Goal: Task Accomplishment & Management: Complete application form

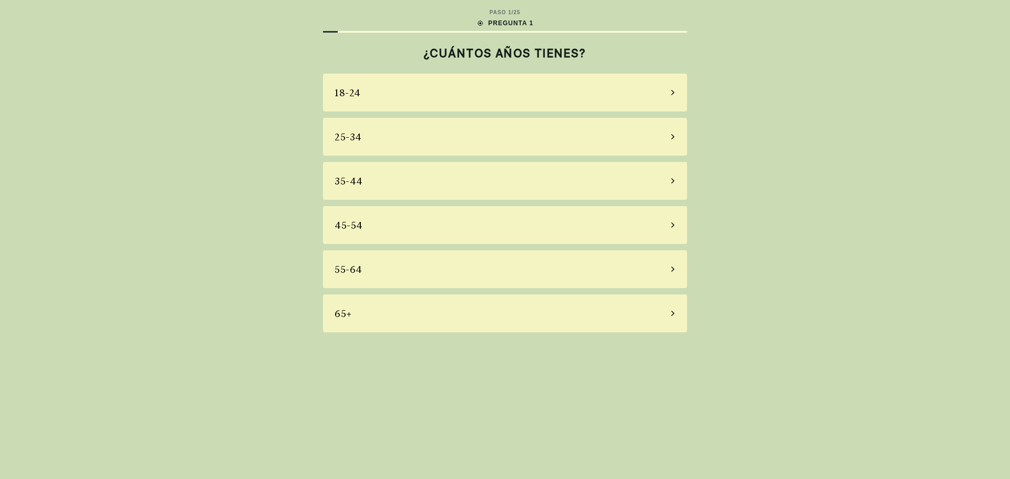
click at [671, 182] on icon at bounding box center [672, 180] width 5 height 9
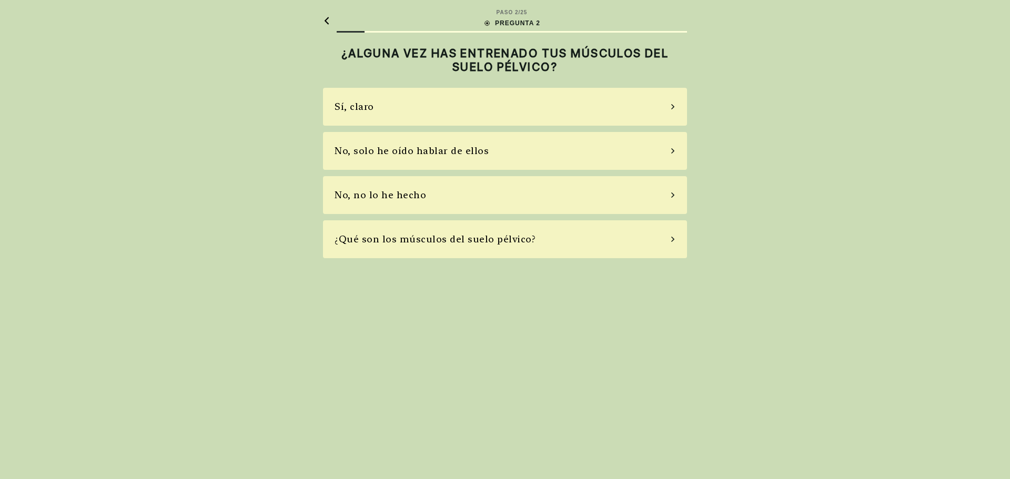
click at [674, 147] on div "No, solo he oído hablar de ellos" at bounding box center [505, 151] width 364 height 38
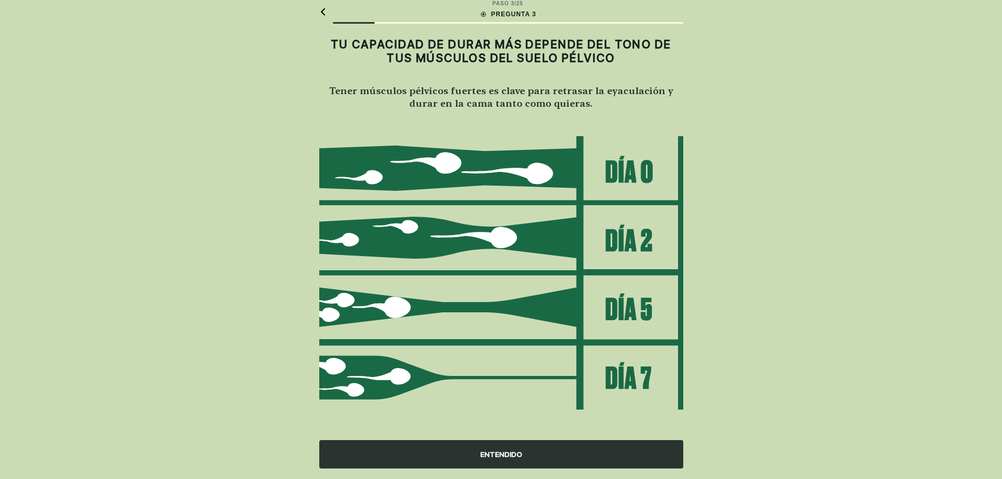
scroll to position [12, 0]
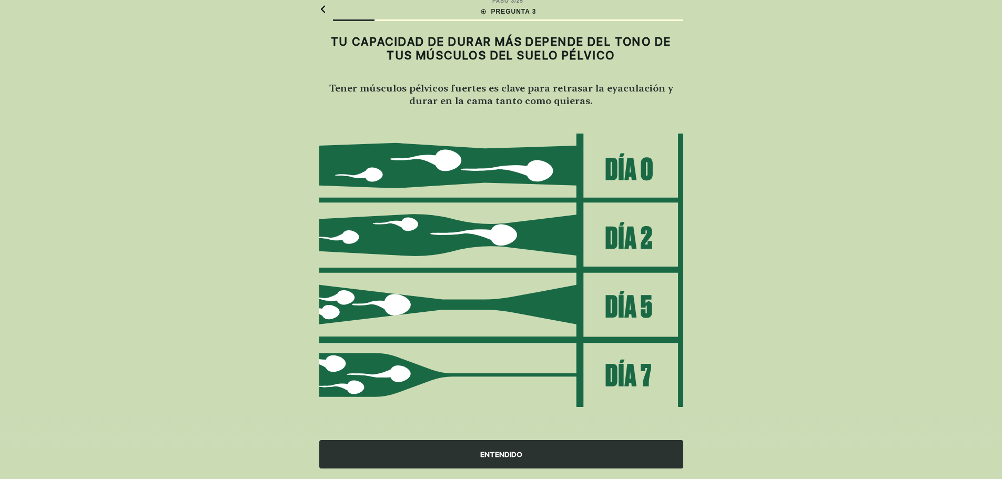
click at [528, 456] on div "ENTENDIDO" at bounding box center [501, 454] width 364 height 28
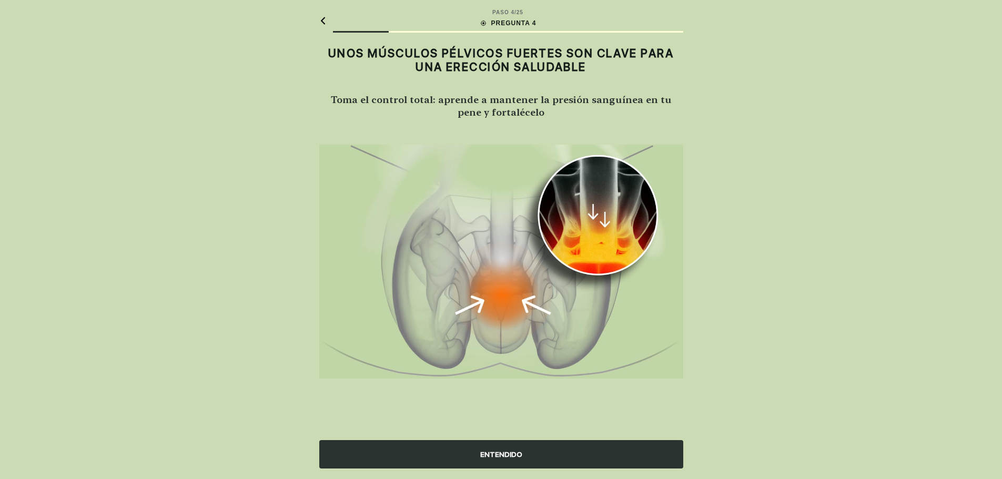
scroll to position [0, 0]
click at [543, 454] on div "ENTENDIDO" at bounding box center [505, 454] width 364 height 28
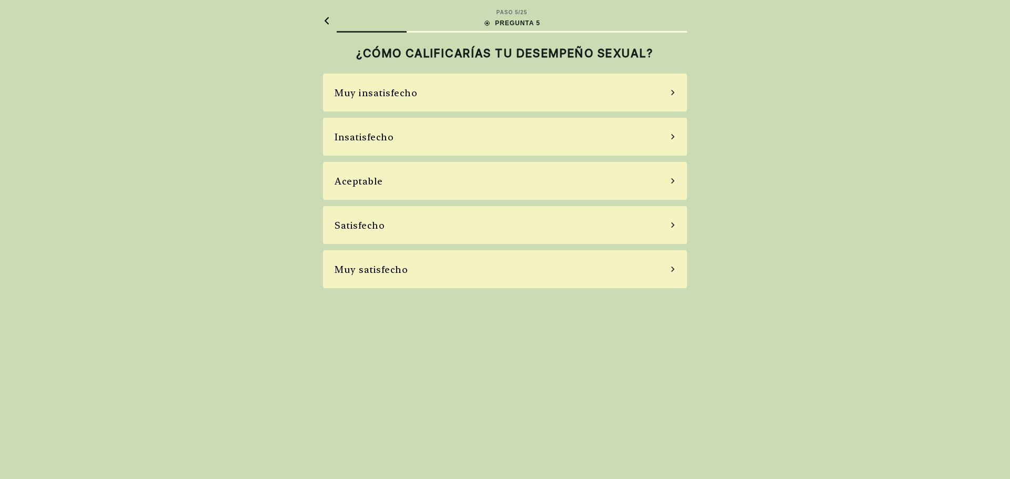
click at [671, 132] on div "Insatisfecho" at bounding box center [505, 137] width 364 height 38
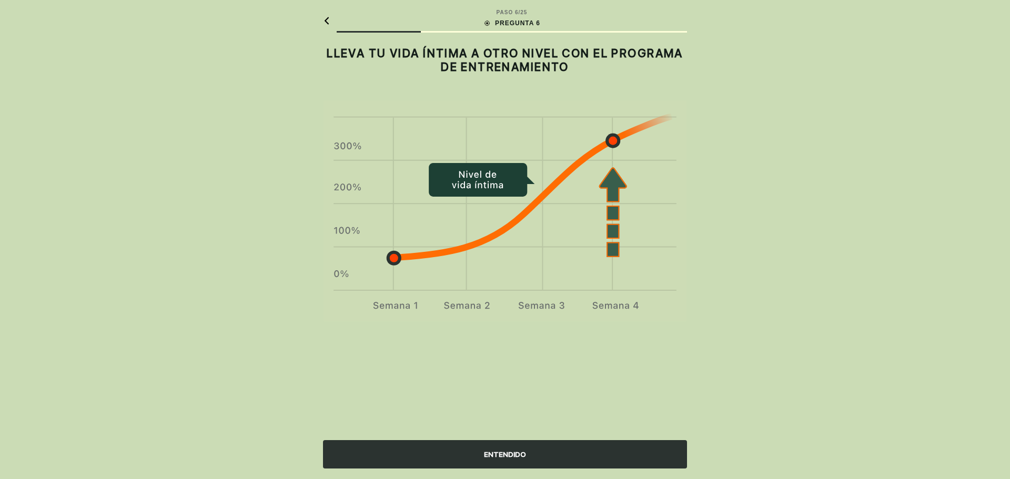
click at [520, 449] on div "ENTENDIDO" at bounding box center [505, 454] width 364 height 28
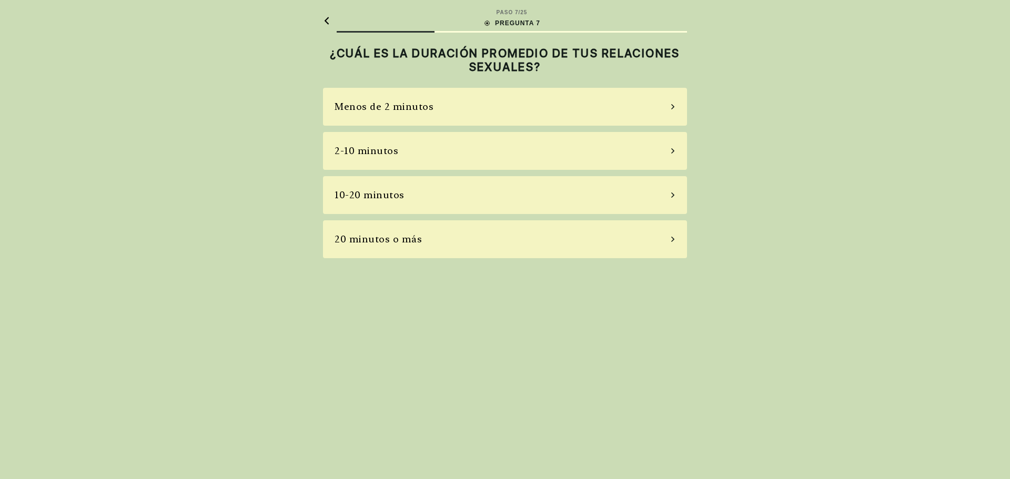
click at [672, 104] on div "Menos de 2 minutos" at bounding box center [505, 107] width 364 height 38
click at [675, 201] on div "La mayoría de las veces" at bounding box center [505, 195] width 364 height 38
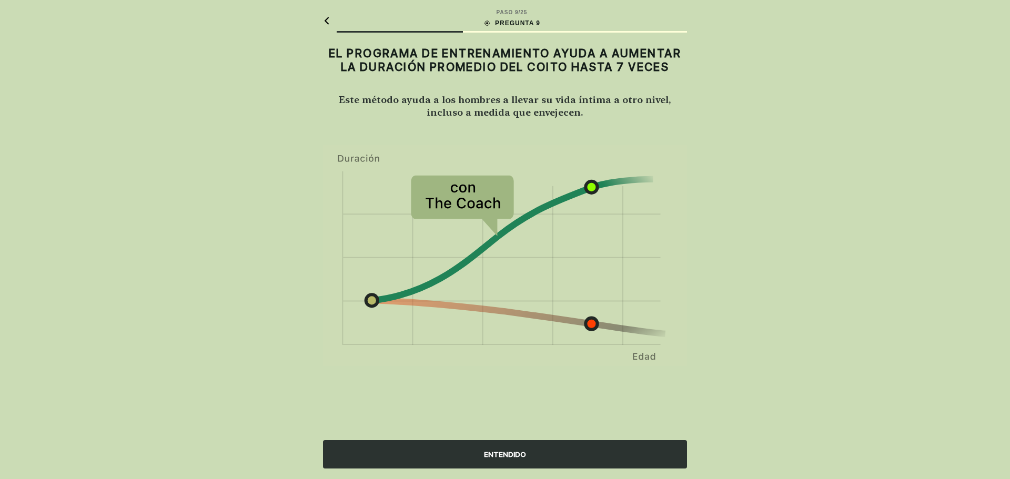
click at [538, 448] on div "ENTENDIDO" at bounding box center [505, 454] width 364 height 28
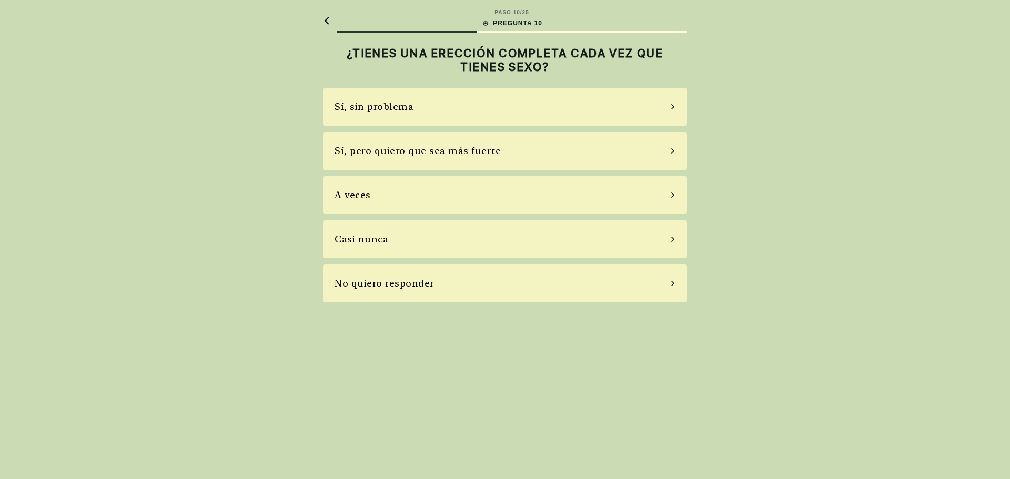
click at [674, 192] on div "A veces" at bounding box center [505, 195] width 364 height 38
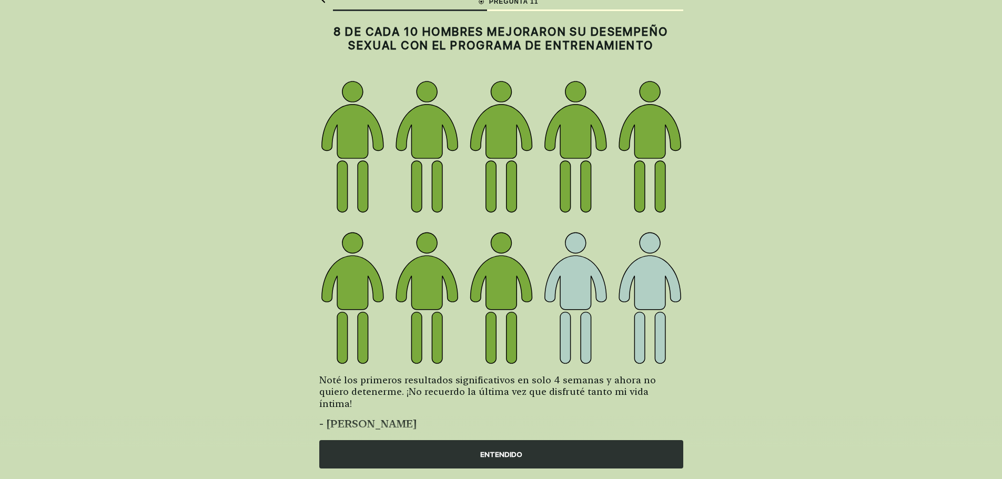
scroll to position [32, 0]
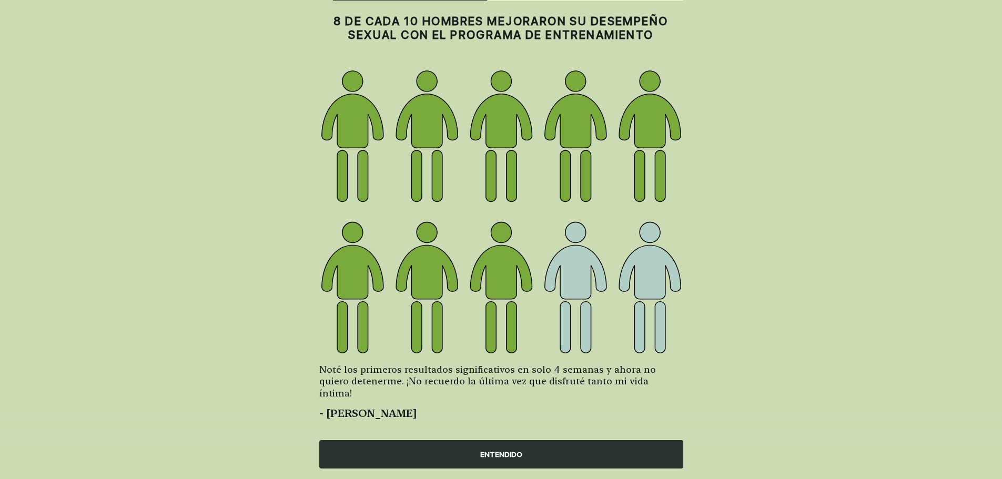
click at [570, 452] on div "ENTENDIDO" at bounding box center [501, 454] width 364 height 28
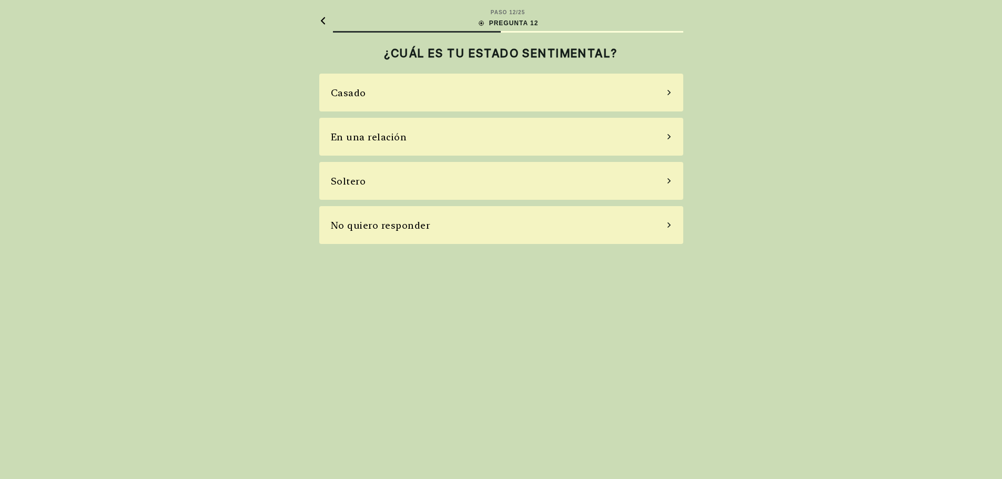
scroll to position [0, 0]
click at [671, 140] on div "En una relación" at bounding box center [505, 137] width 364 height 38
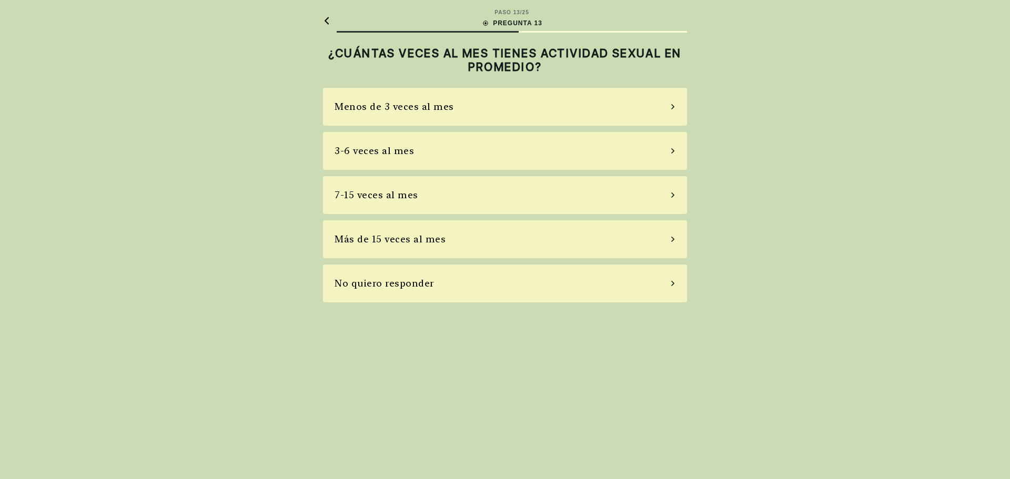
click at [669, 286] on div "No quiero responder" at bounding box center [505, 284] width 364 height 38
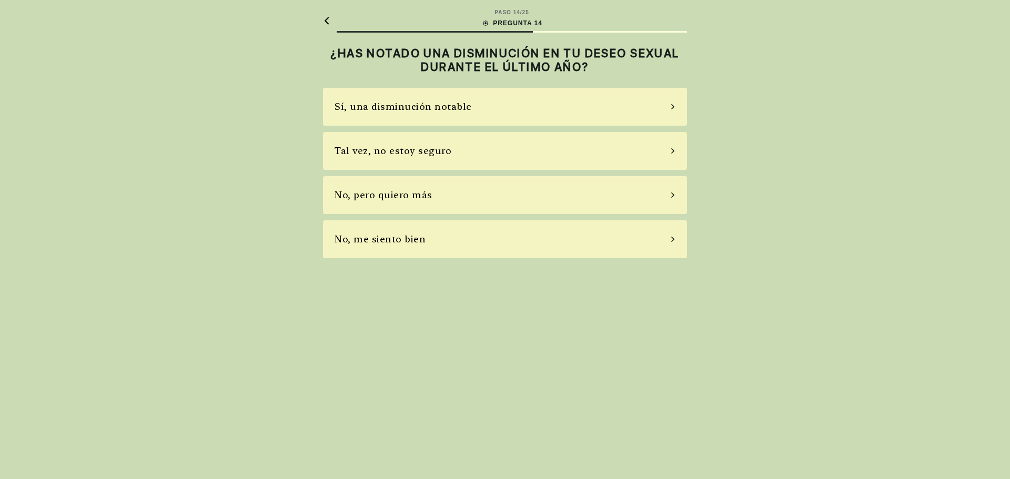
click at [668, 150] on div "Tal vez, no estoy seguro" at bounding box center [505, 151] width 364 height 38
click at [669, 193] on div "No, no tomo" at bounding box center [505, 195] width 364 height 38
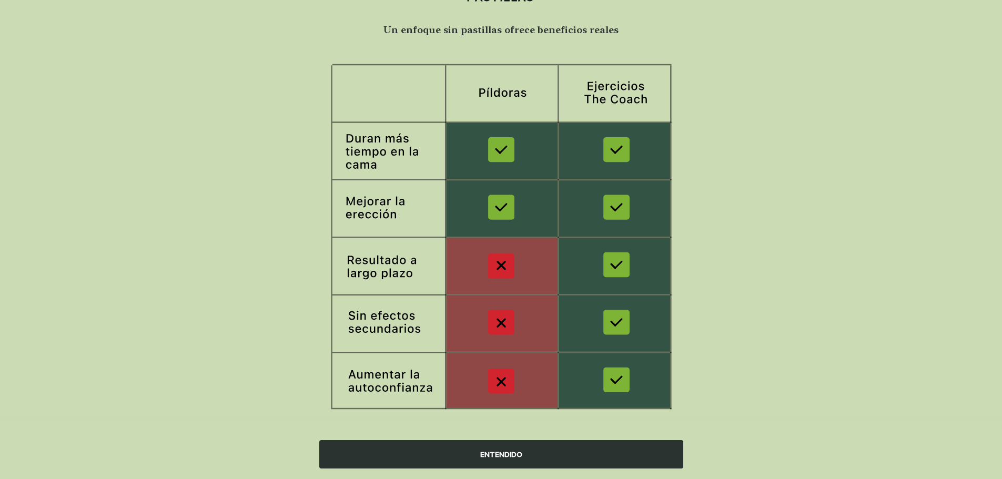
scroll to position [79, 0]
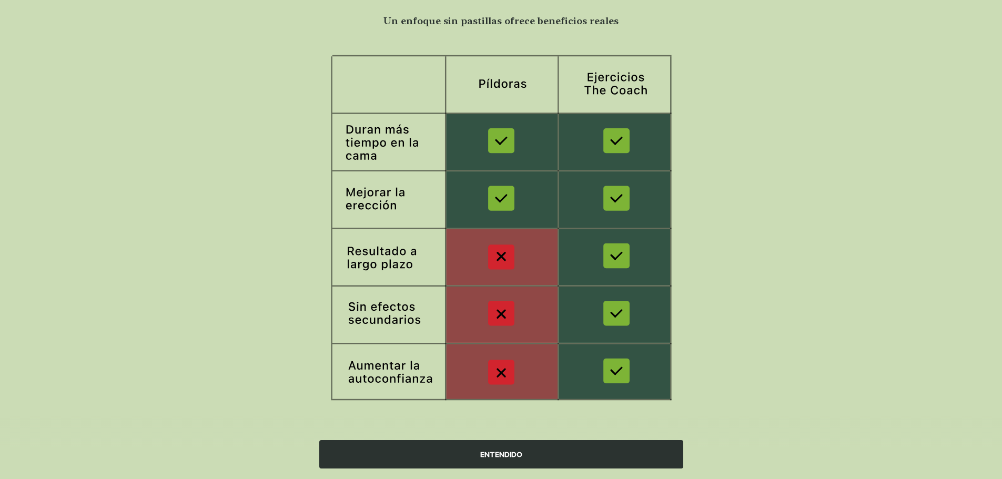
click at [593, 453] on div "ENTENDIDO" at bounding box center [501, 454] width 364 height 28
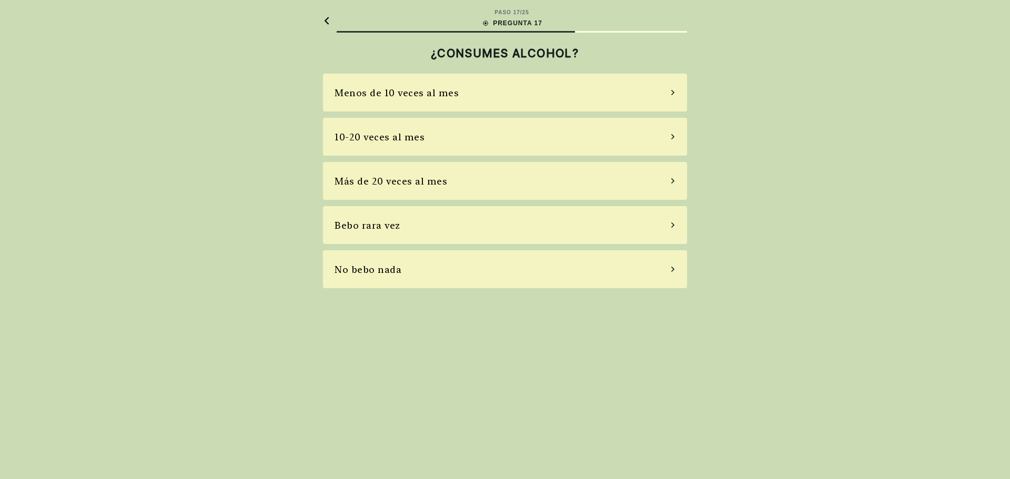
click at [668, 224] on div "Bebo rara vez" at bounding box center [505, 225] width 364 height 38
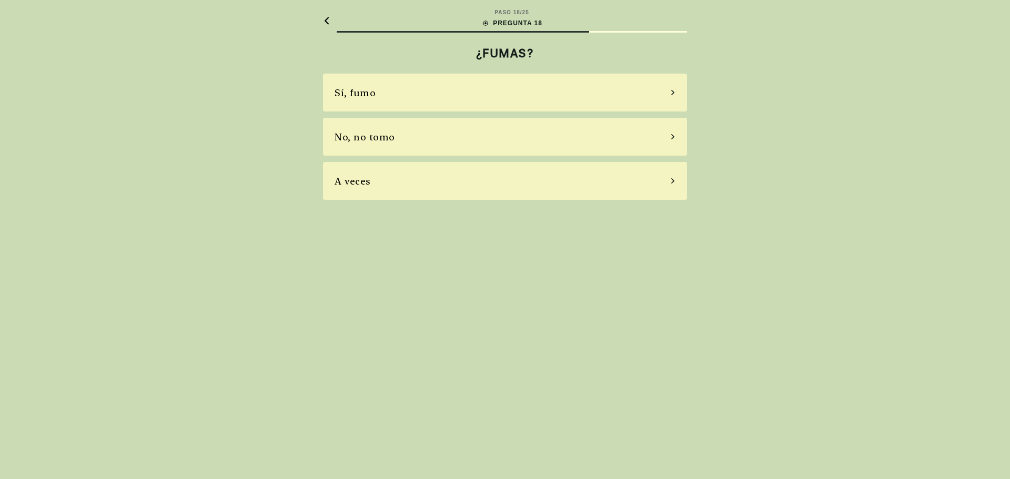
click at [666, 137] on div "No, no tomo" at bounding box center [505, 137] width 364 height 38
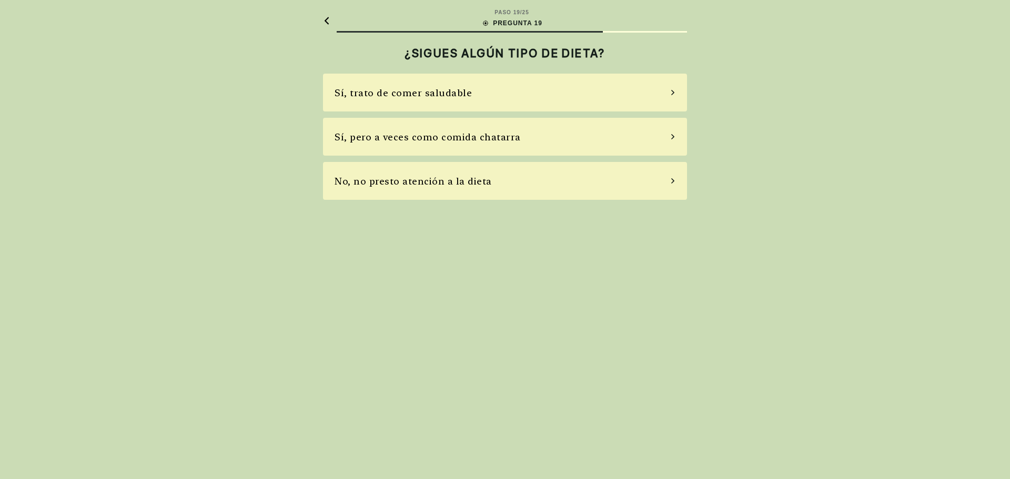
click at [667, 137] on div "Sí, pero a veces como comida chatarra" at bounding box center [505, 137] width 364 height 38
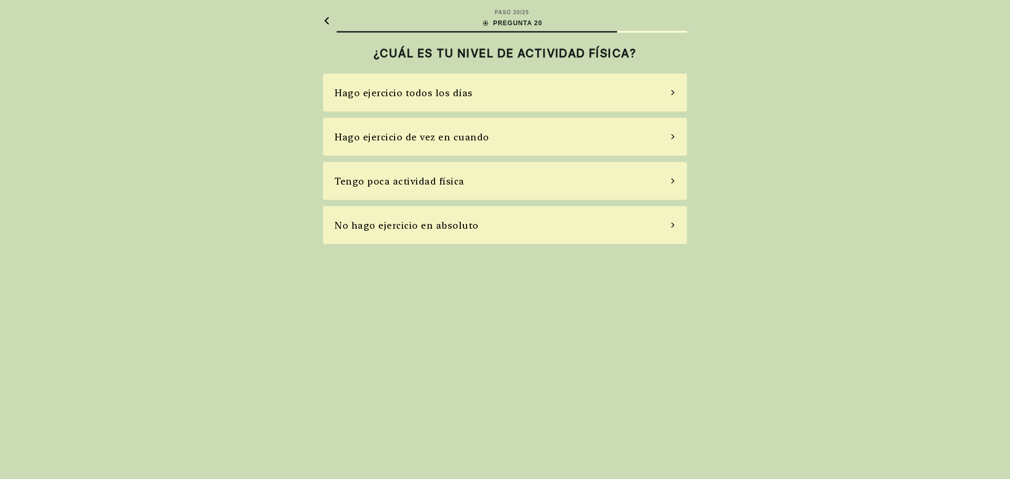
click at [667, 138] on div "Hago ejercicio de vez en cuando" at bounding box center [505, 137] width 364 height 38
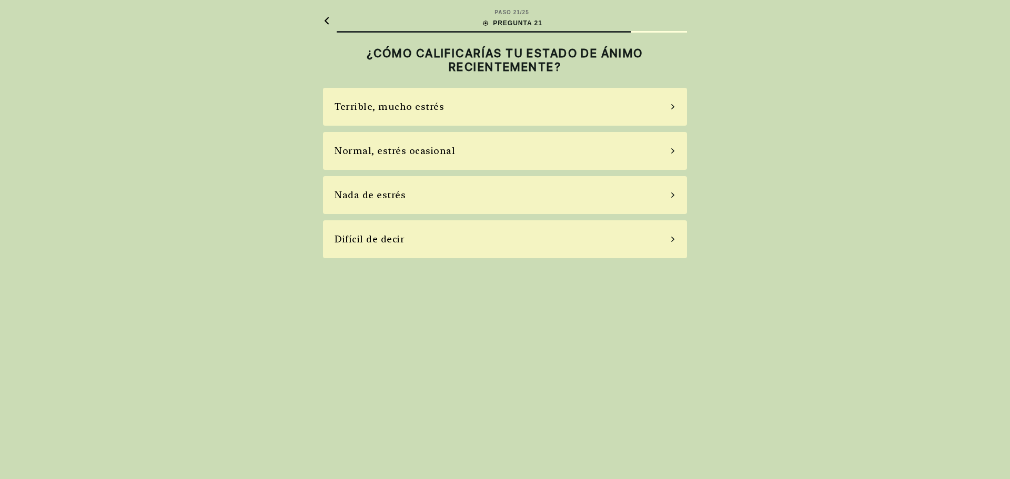
click at [672, 149] on icon at bounding box center [672, 150] width 3 height 5
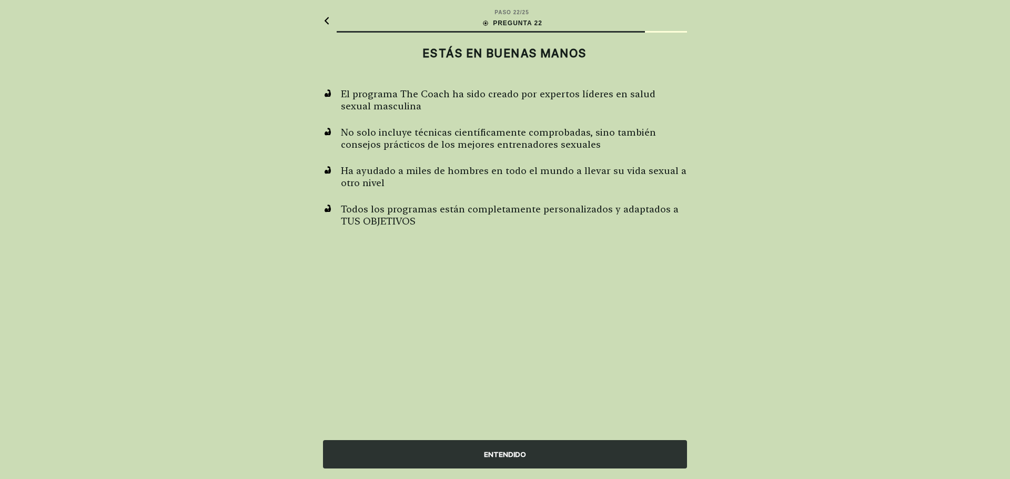
click at [538, 451] on div "ENTENDIDO" at bounding box center [505, 454] width 364 height 28
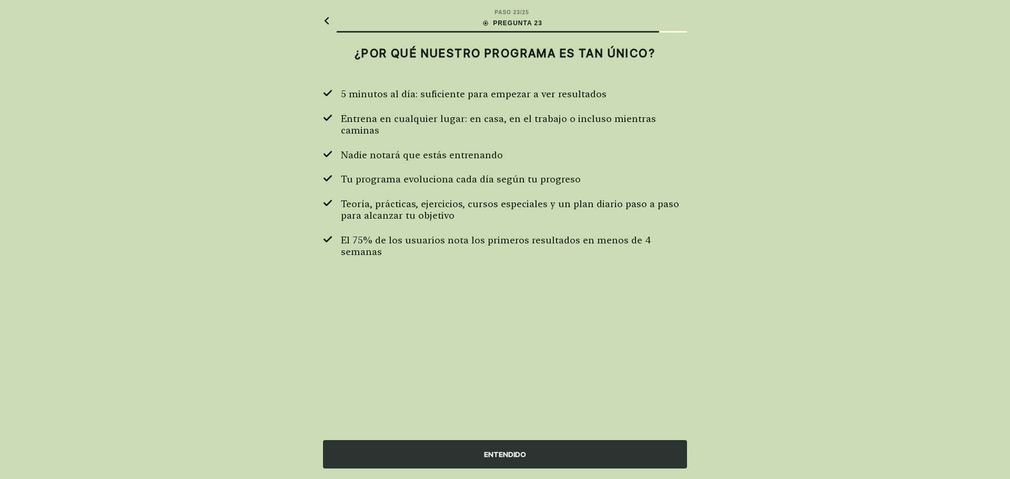
click at [535, 456] on div "ENTENDIDO" at bounding box center [505, 454] width 364 height 28
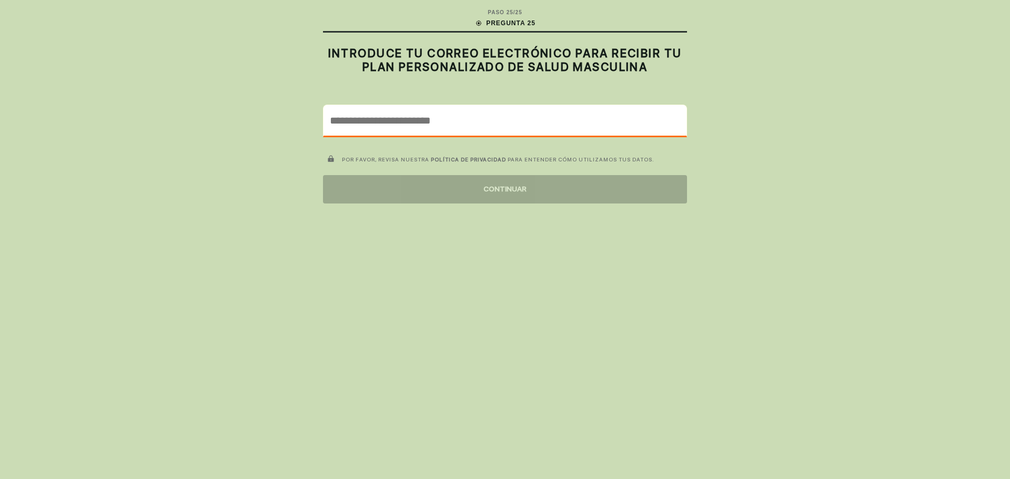
click at [449, 124] on input "email" at bounding box center [505, 120] width 363 height 31
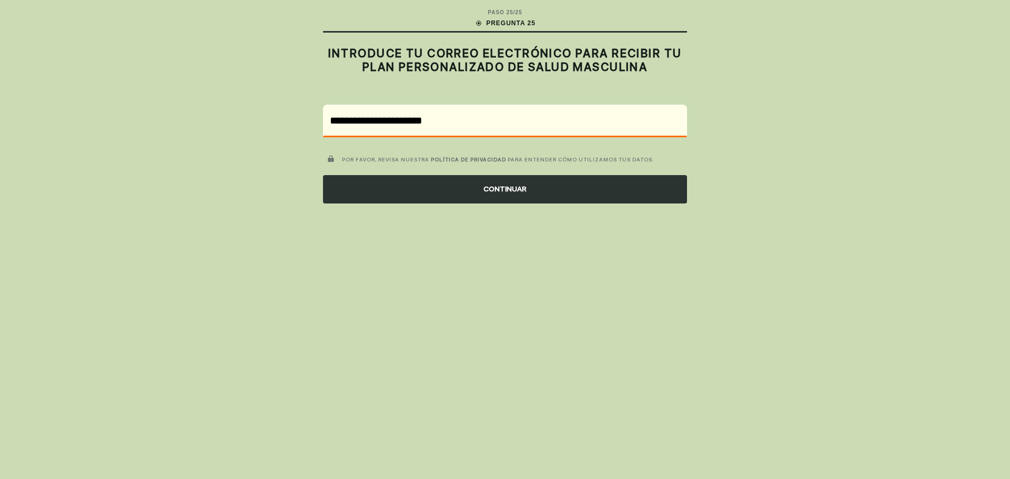
click at [448, 185] on div "CONTINUAR" at bounding box center [505, 189] width 364 height 28
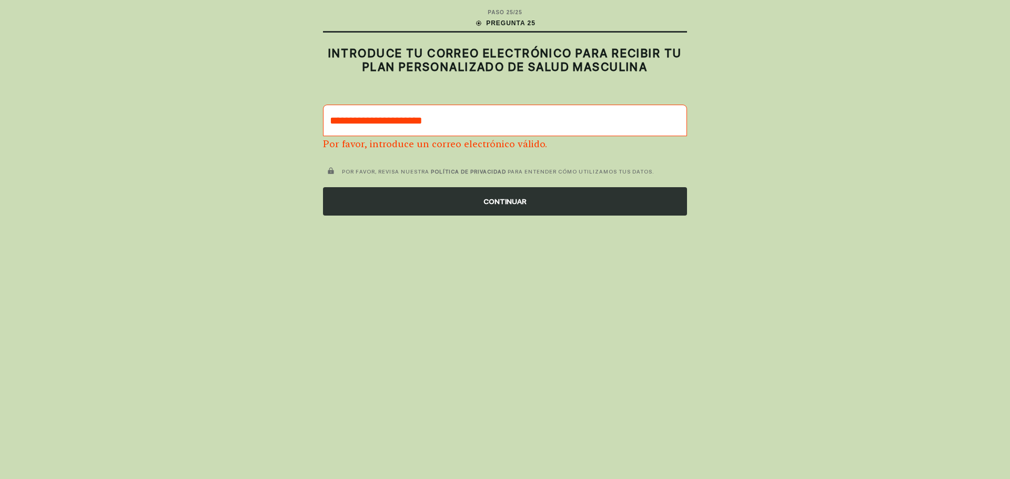
click at [482, 123] on input "**********" at bounding box center [505, 120] width 363 height 31
click at [429, 126] on input "**********" at bounding box center [505, 120] width 363 height 31
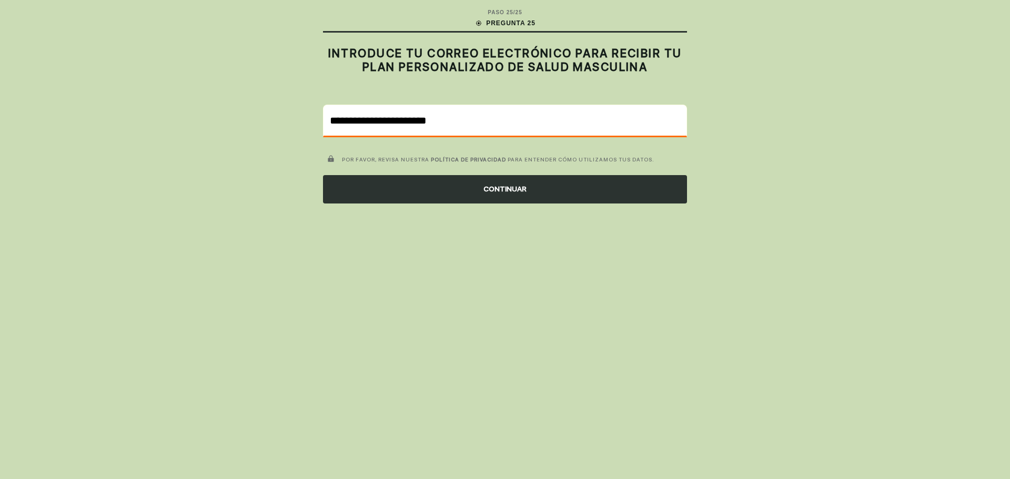
type input "**********"
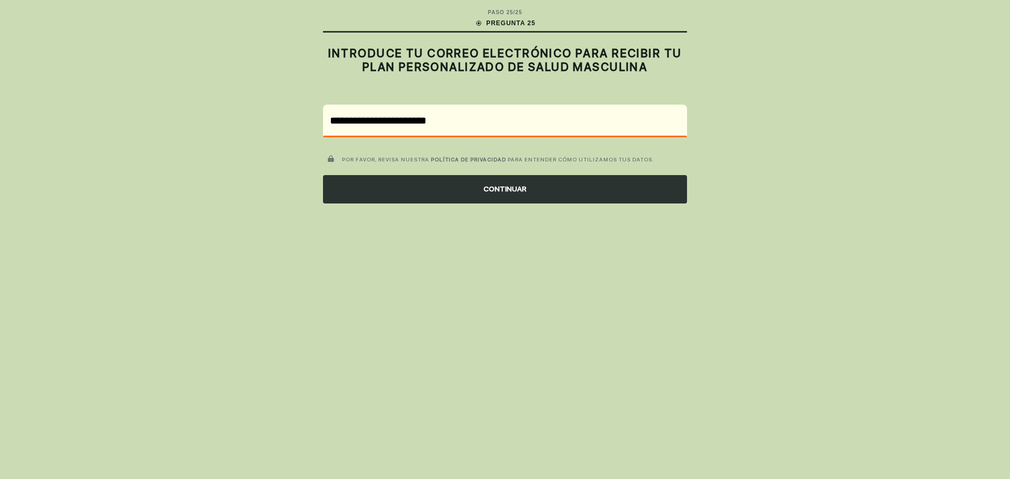
click at [506, 190] on div "CONTINUAR" at bounding box center [505, 189] width 364 height 28
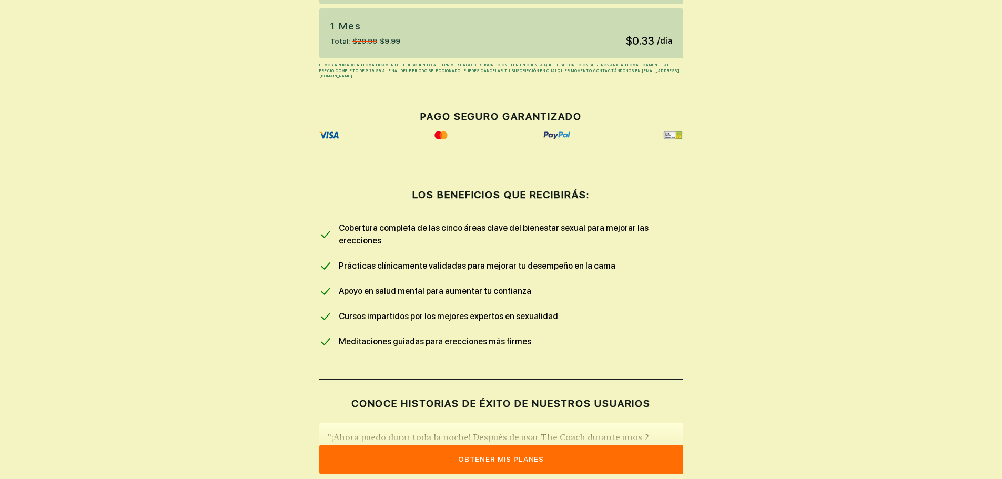
scroll to position [165, 0]
